Goal: Transaction & Acquisition: Purchase product/service

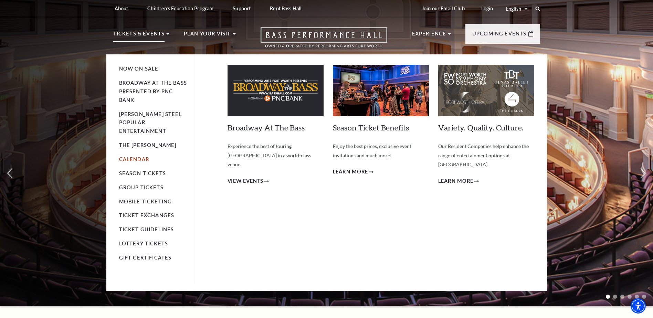
click at [137, 156] on link "Calendar" at bounding box center [134, 159] width 30 height 6
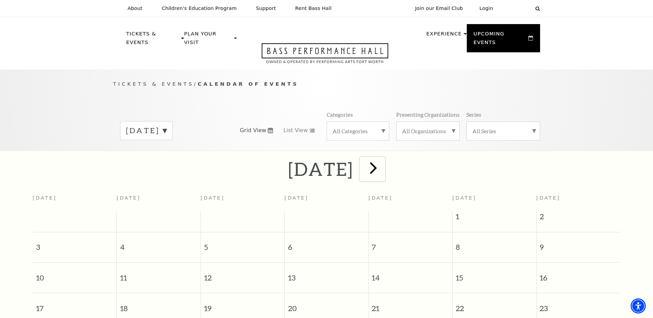
click at [383, 158] on span "next" at bounding box center [373, 168] width 20 height 20
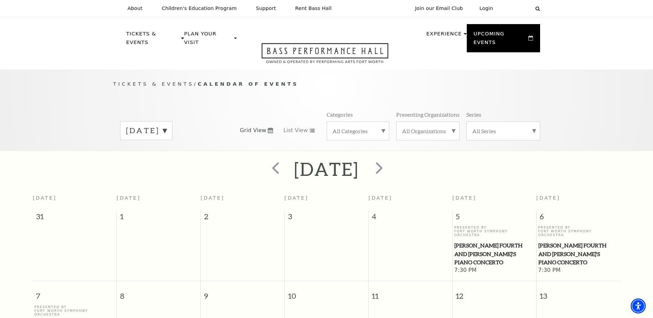
click at [383, 126] on div "All Categories" at bounding box center [358, 131] width 63 height 19
click at [349, 159] on label "Concert" at bounding box center [358, 164] width 51 height 11
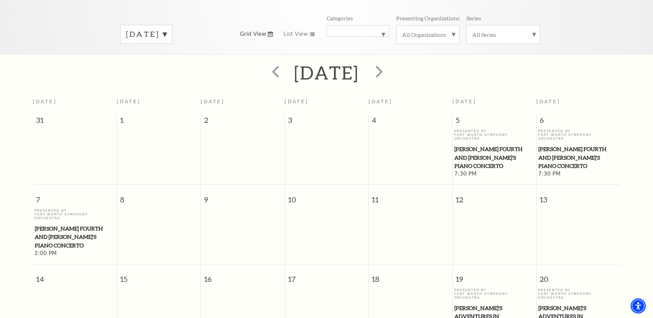
scroll to position [95, 0]
click at [389, 65] on span "next" at bounding box center [379, 73] width 20 height 20
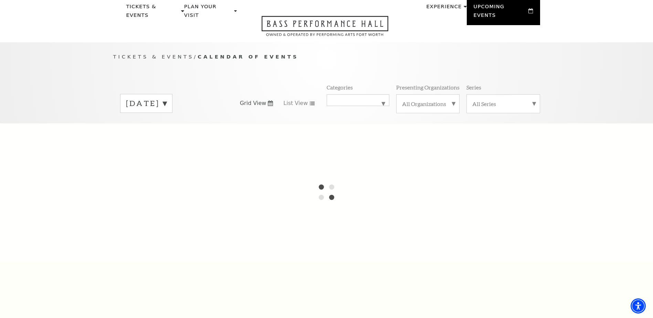
scroll to position [27, 0]
click at [382, 100] on div "All Categories Concert" at bounding box center [358, 101] width 63 height 12
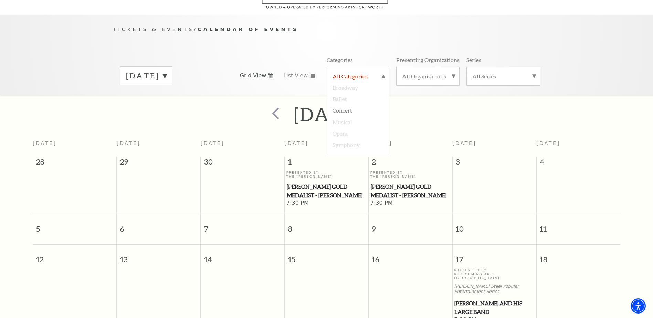
scroll to position [61, 0]
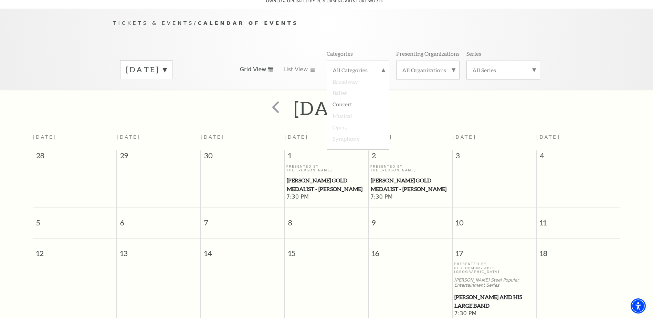
click at [34, 70] on div "Tickets & Events / Calendar of Events October 2025 Grid View List View Categori…" at bounding box center [326, 49] width 653 height 81
click at [180, 239] on span "13" at bounding box center [159, 251] width 84 height 24
click at [389, 103] on span "next" at bounding box center [379, 107] width 20 height 20
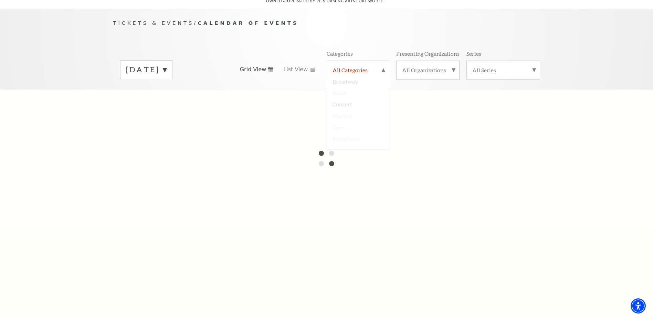
click at [383, 66] on label "All Categories" at bounding box center [358, 70] width 51 height 9
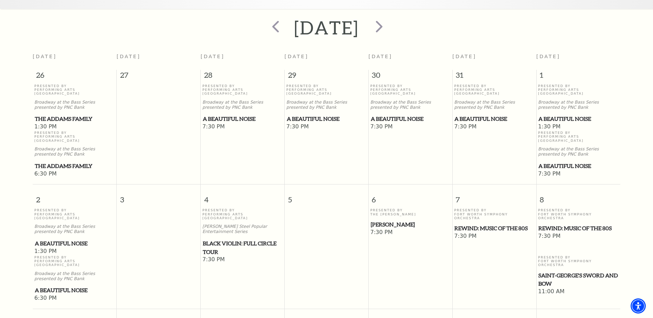
scroll to position [27, 0]
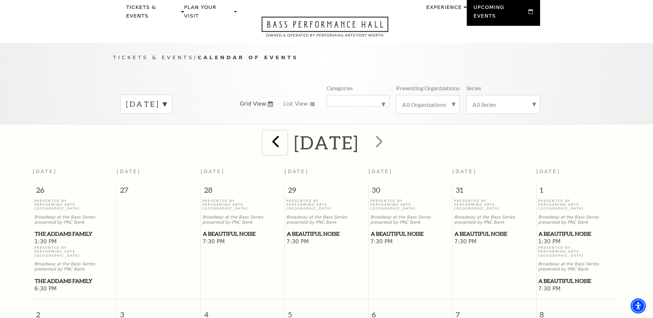
click at [266, 141] on span "prev" at bounding box center [276, 141] width 20 height 20
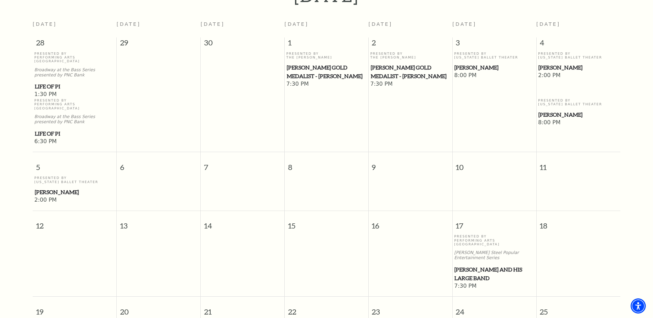
scroll to position [199, 0]
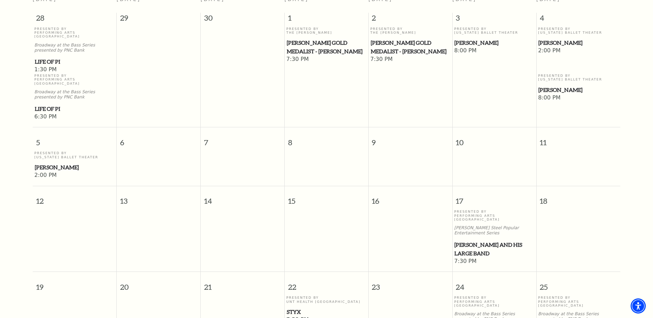
click at [461, 241] on span "[PERSON_NAME] and his Large Band" at bounding box center [494, 249] width 80 height 17
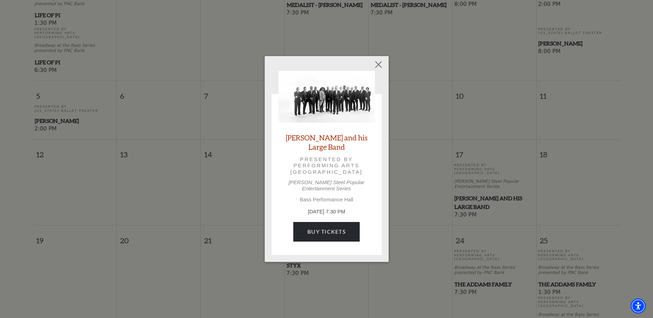
scroll to position [233, 0]
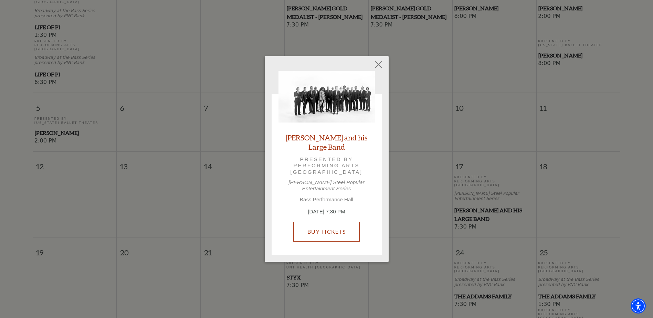
click at [324, 227] on link "Buy Tickets" at bounding box center [326, 231] width 66 height 19
click at [379, 69] on button "Close" at bounding box center [378, 64] width 13 height 13
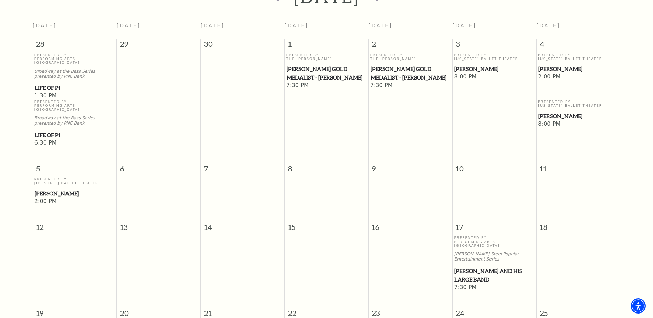
scroll to position [0, 0]
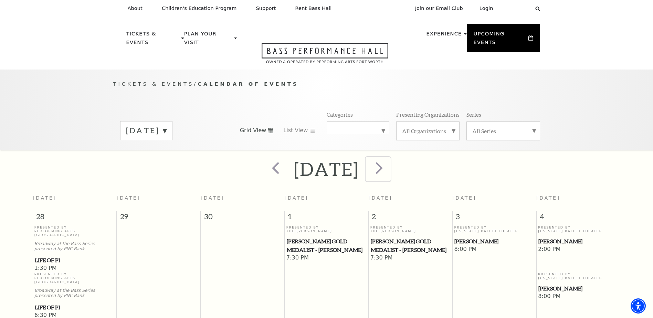
drag, startPoint x: 413, startPoint y: 166, endPoint x: 408, endPoint y: 165, distance: 5.8
click at [389, 166] on span "next" at bounding box center [379, 168] width 20 height 20
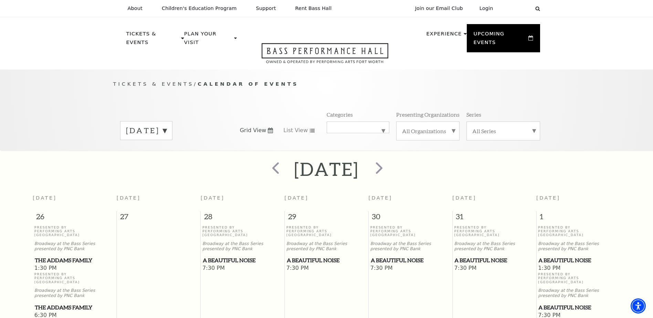
scroll to position [61, 0]
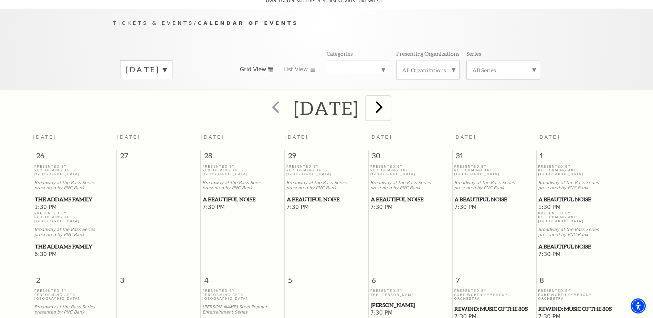
click at [389, 100] on span "next" at bounding box center [379, 107] width 20 height 20
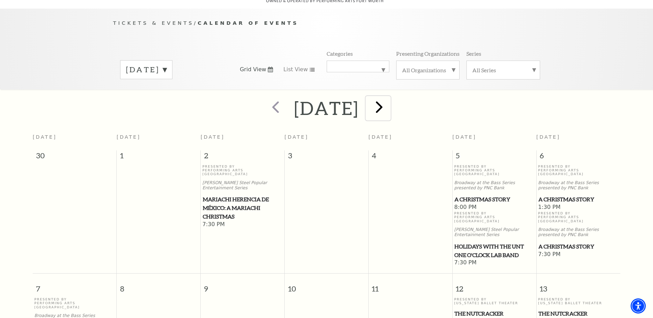
click at [389, 100] on span "next" at bounding box center [379, 107] width 20 height 20
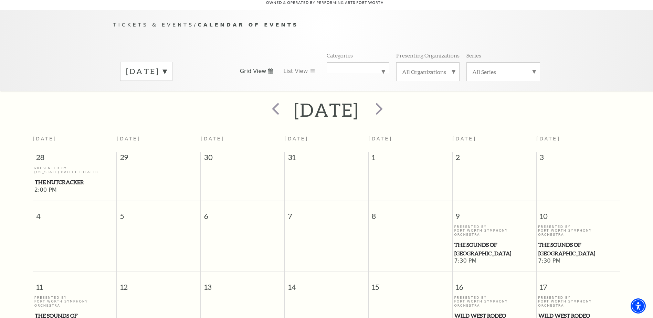
scroll to position [27, 0]
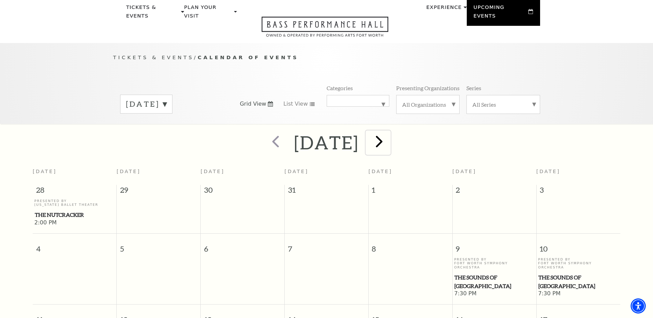
click at [389, 133] on span "next" at bounding box center [379, 141] width 20 height 20
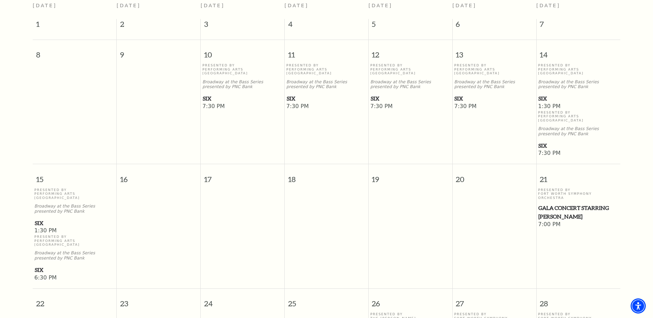
scroll to position [95, 0]
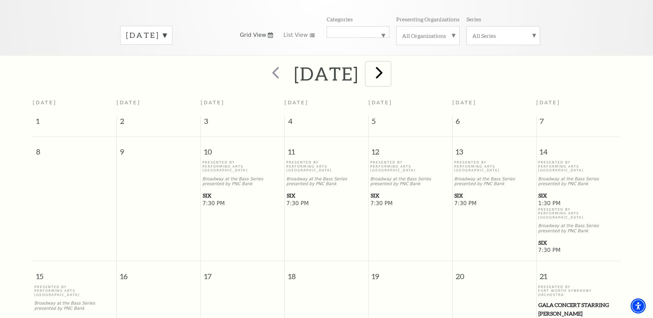
click at [389, 68] on span "next" at bounding box center [379, 73] width 20 height 20
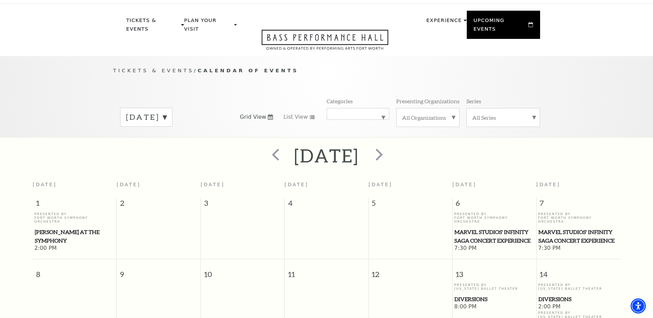
scroll to position [0, 0]
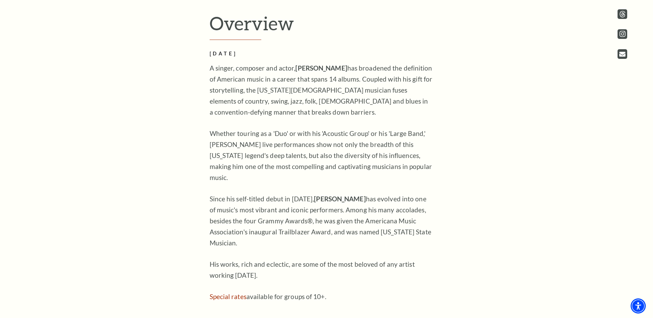
scroll to position [172, 0]
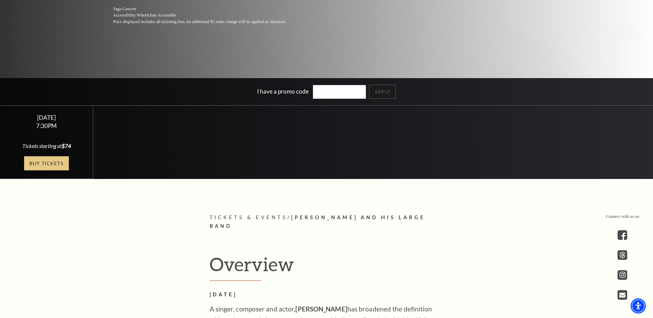
click at [55, 159] on link "Buy Tickets" at bounding box center [46, 163] width 45 height 14
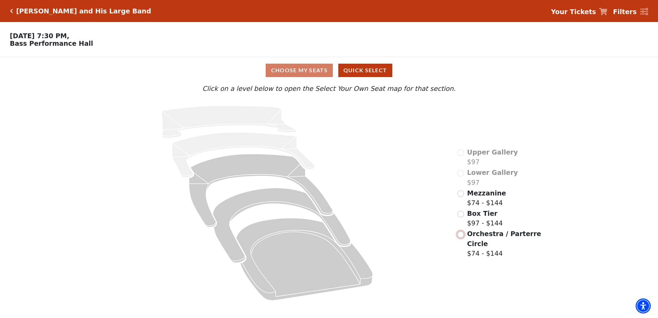
click at [463, 231] on input "Orchestra / Parterre Circle$74 - $144\a" at bounding box center [460, 234] width 7 height 7
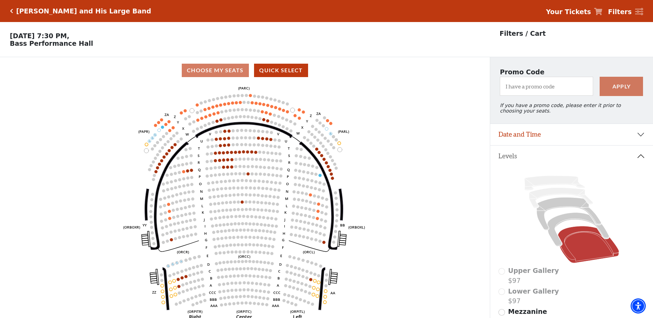
click at [11, 13] on icon "Click here to go back to filters" at bounding box center [11, 11] width 3 height 5
